Goal: Register for event/course

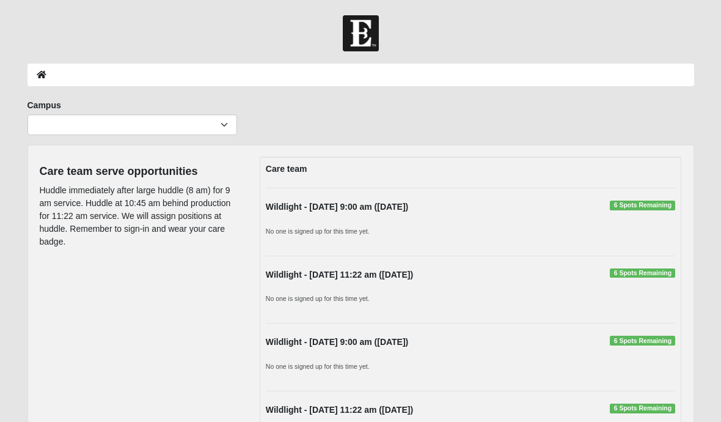
scroll to position [26, 0]
